Goal: Task Accomplishment & Management: Manage account settings

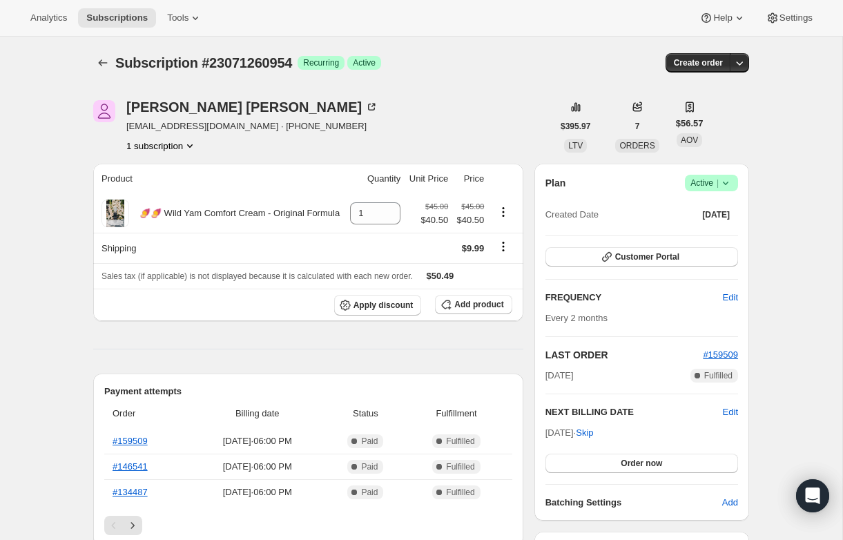
click at [709, 183] on span "Active |" at bounding box center [711, 183] width 42 height 14
click at [701, 240] on span "Cancel subscription" at bounding box center [707, 234] width 78 height 14
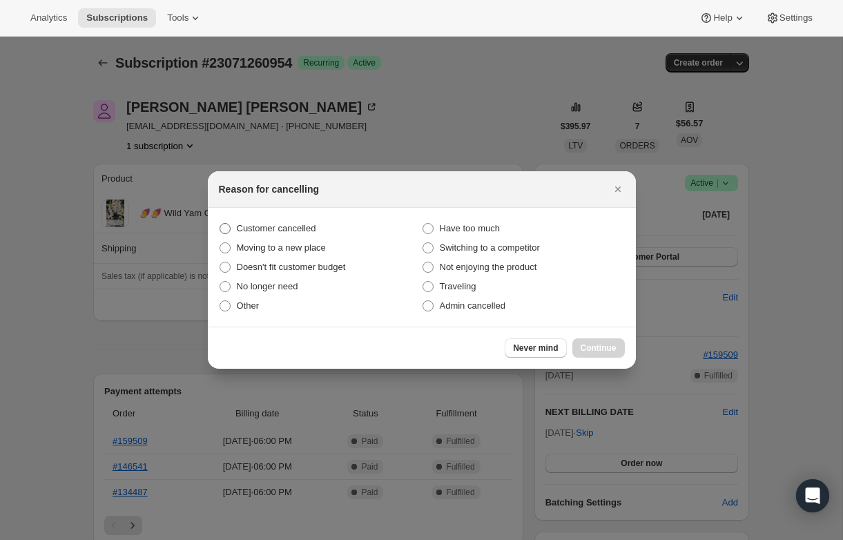
click at [280, 234] on span "Customer cancelled" at bounding box center [276, 229] width 79 height 14
click at [220, 224] on input "Customer cancelled" at bounding box center [219, 223] width 1 height 1
radio input "true"
click at [599, 351] on span "Continue" at bounding box center [598, 347] width 36 height 11
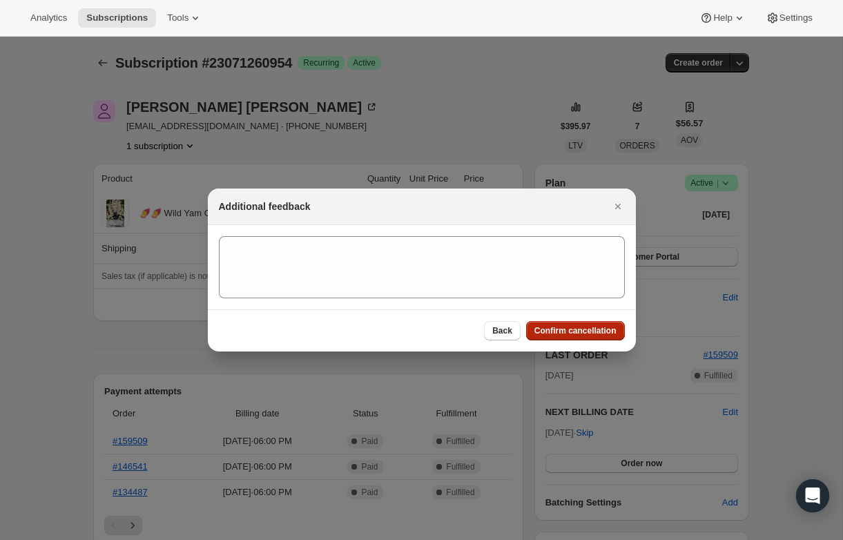
click at [583, 321] on button "Confirm cancellation" at bounding box center [575, 330] width 99 height 19
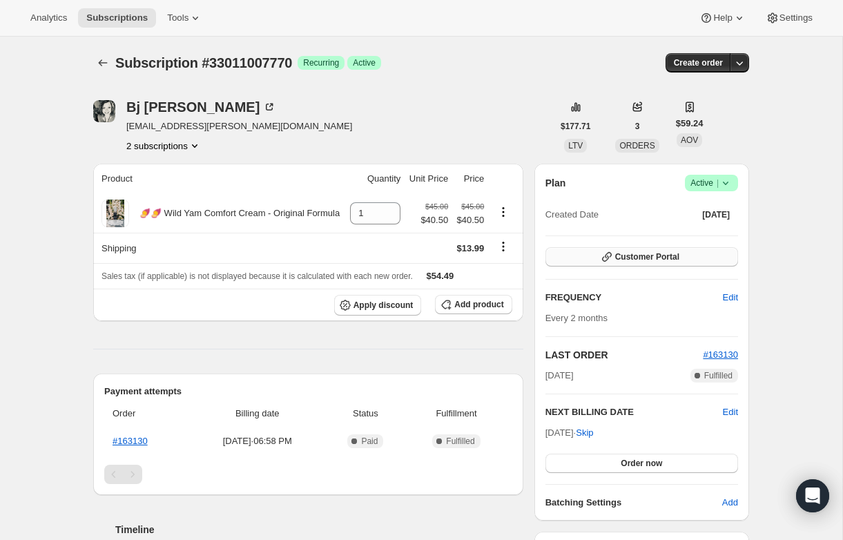
click at [681, 255] on button "Customer Portal" at bounding box center [641, 256] width 193 height 19
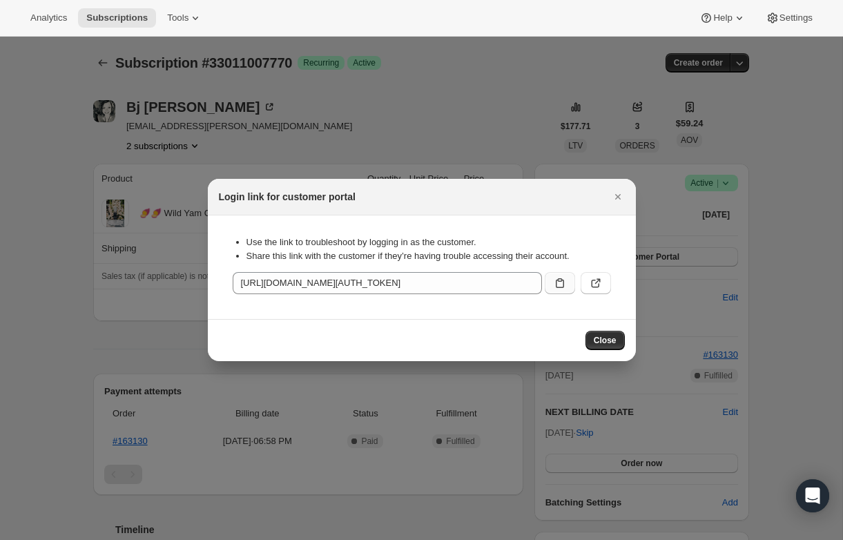
click at [552, 277] on button ":rc0:" at bounding box center [560, 283] width 30 height 22
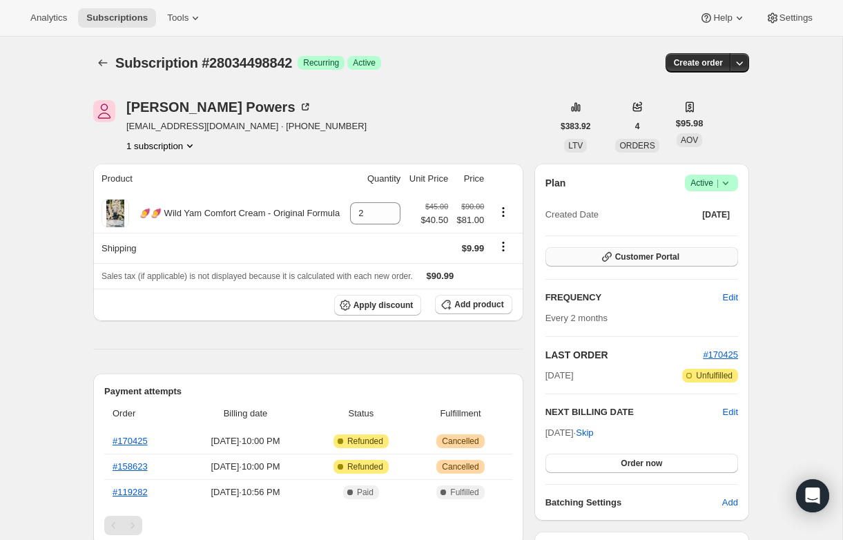
click at [656, 251] on span "Customer Portal" at bounding box center [647, 256] width 64 height 11
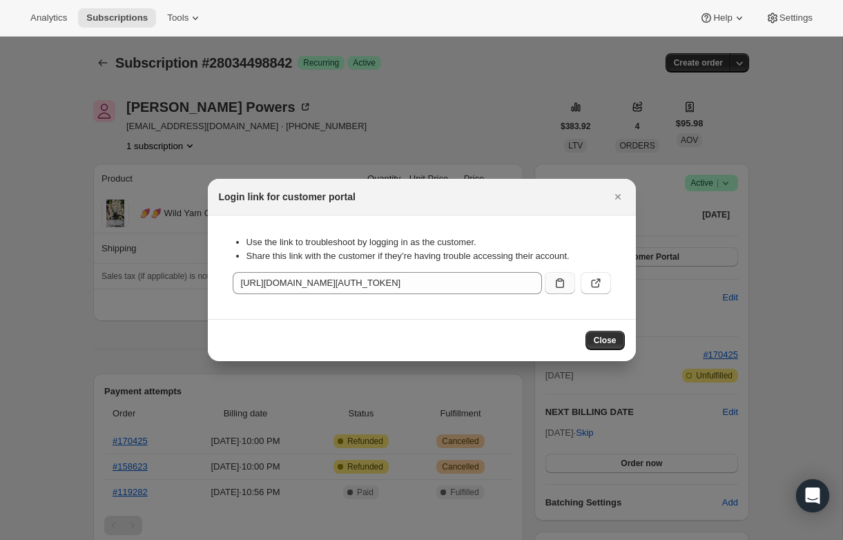
click at [553, 284] on icon ":rc0:" at bounding box center [560, 283] width 14 height 14
